Goal: Information Seeking & Learning: Learn about a topic

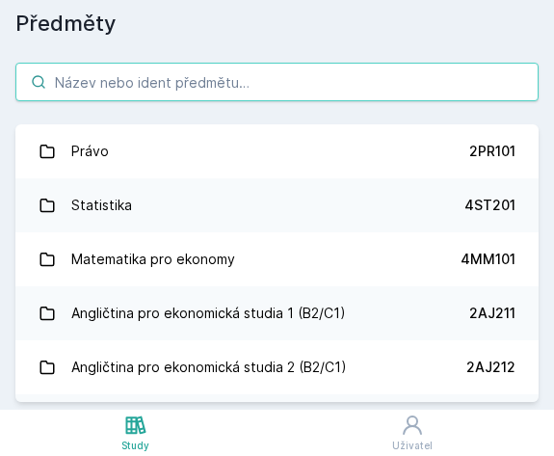
click at [188, 82] on input "search" at bounding box center [276, 82] width 523 height 39
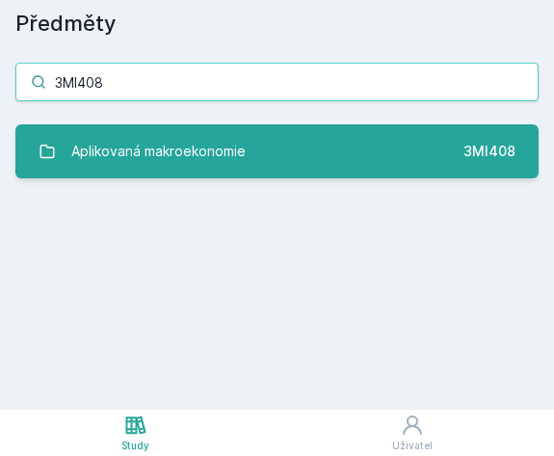
type input "3MI408"
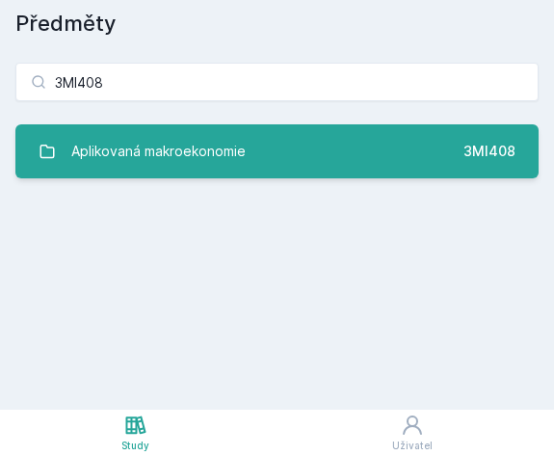
click at [311, 165] on link "Aplikovaná makroekonomie 3MI408" at bounding box center [276, 151] width 523 height 54
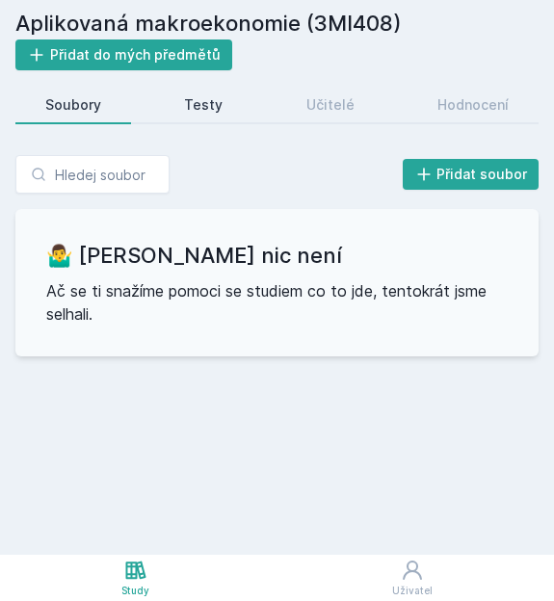
click at [209, 98] on div "Testy" at bounding box center [203, 104] width 39 height 19
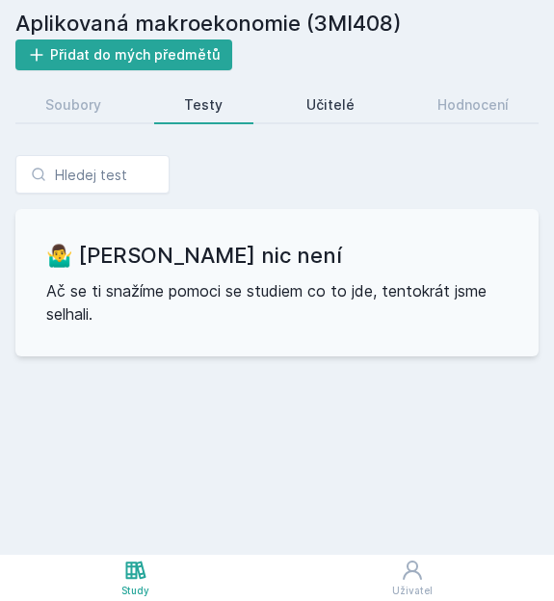
click at [313, 117] on link "Učitelé" at bounding box center [331, 105] width 108 height 39
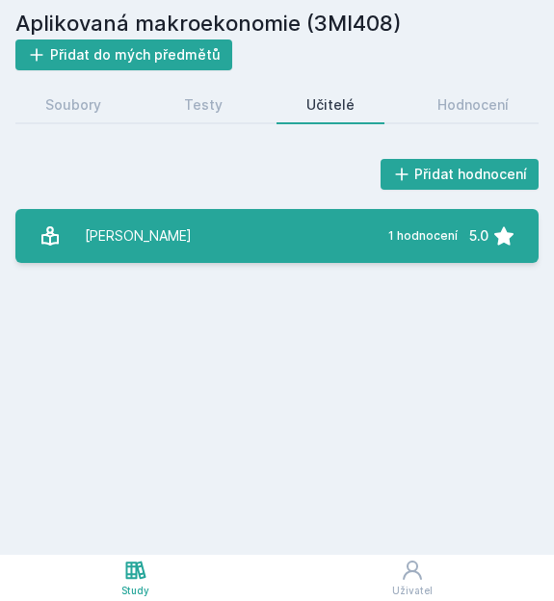
click at [191, 251] on link "[PERSON_NAME] 1 hodnocení 5.0" at bounding box center [276, 236] width 523 height 54
